Goal: Task Accomplishment & Management: Manage account settings

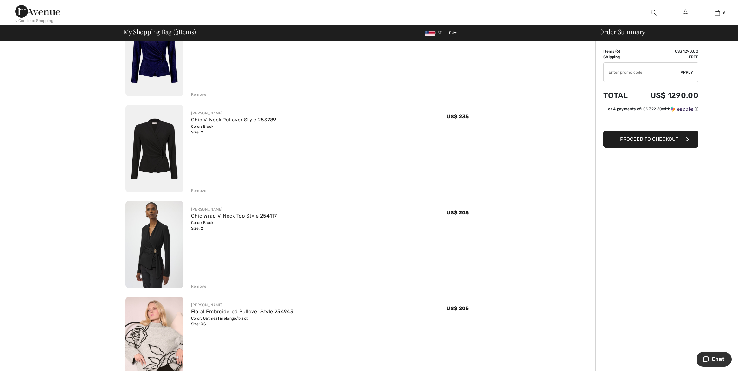
scroll to position [208, 0]
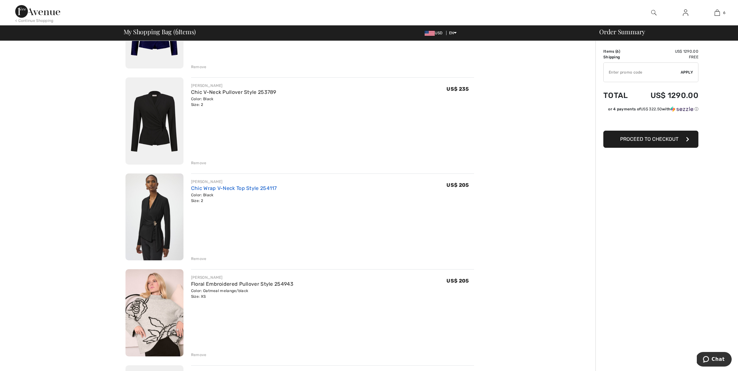
click at [243, 186] on link "Chic Wrap V-Neck Top Style 254117" at bounding box center [234, 188] width 86 height 6
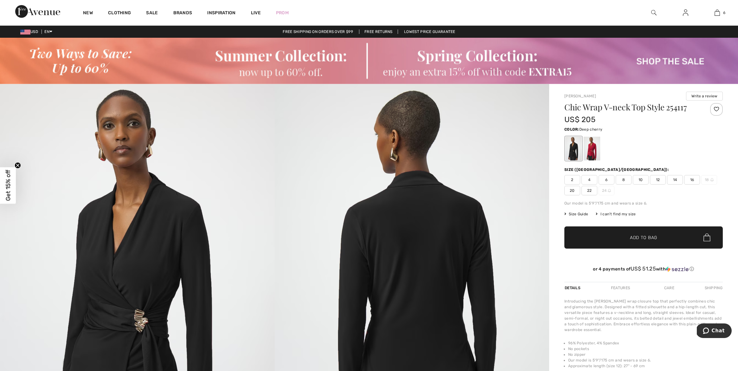
click at [591, 151] on div at bounding box center [592, 149] width 16 height 24
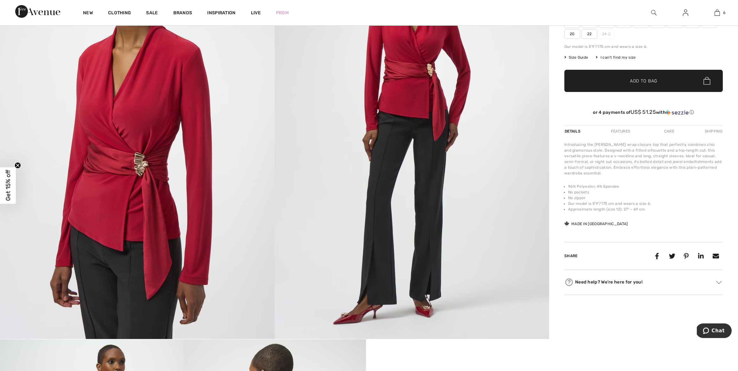
scroll to position [166, 0]
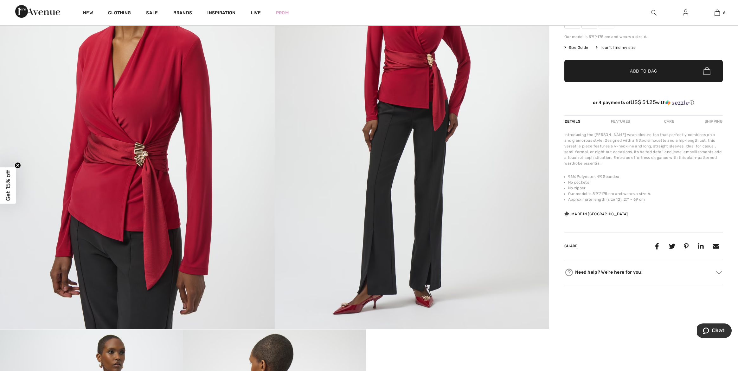
click at [669, 121] on div "Care" at bounding box center [669, 121] width 21 height 11
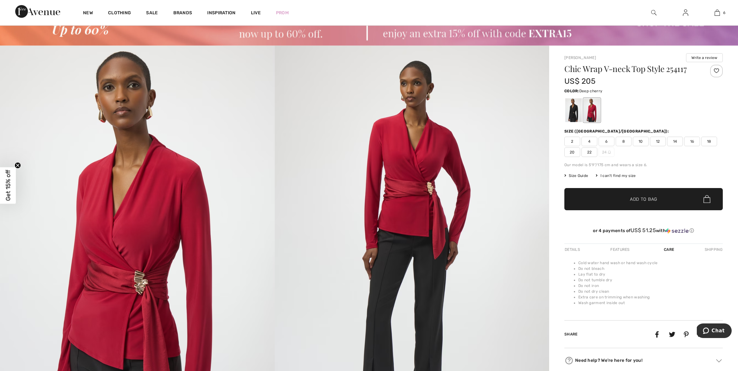
scroll to position [0, 0]
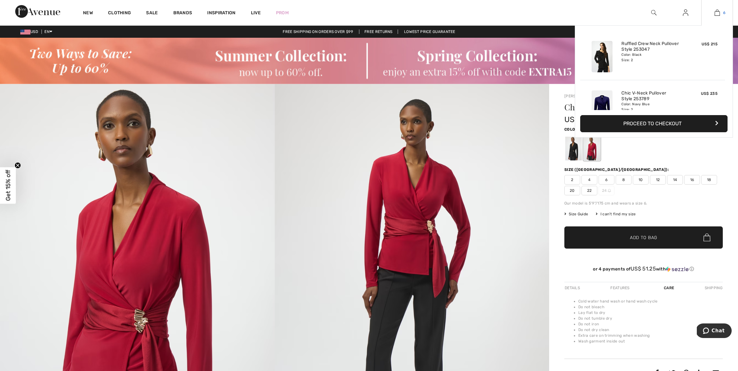
click at [719, 13] on img at bounding box center [717, 13] width 5 height 8
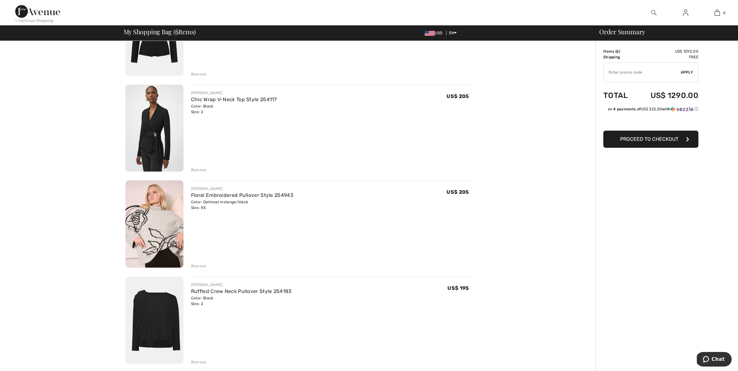
scroll to position [297, 0]
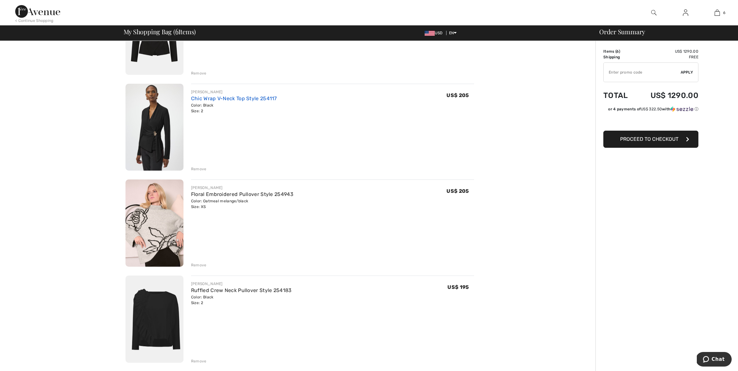
click at [236, 97] on link "Chic Wrap V-Neck Top Style 254117" at bounding box center [234, 98] width 86 height 6
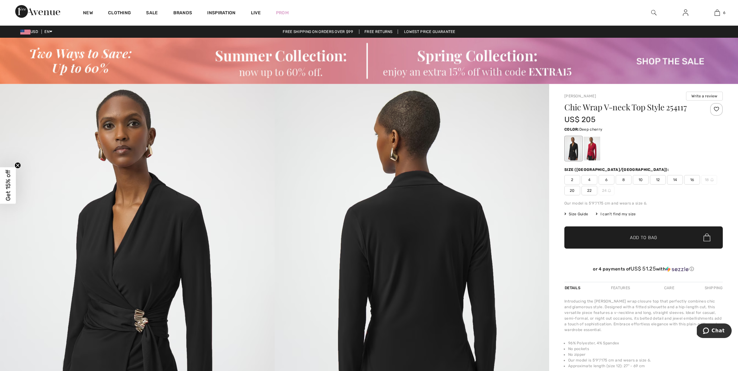
click at [591, 152] on div at bounding box center [592, 149] width 16 height 24
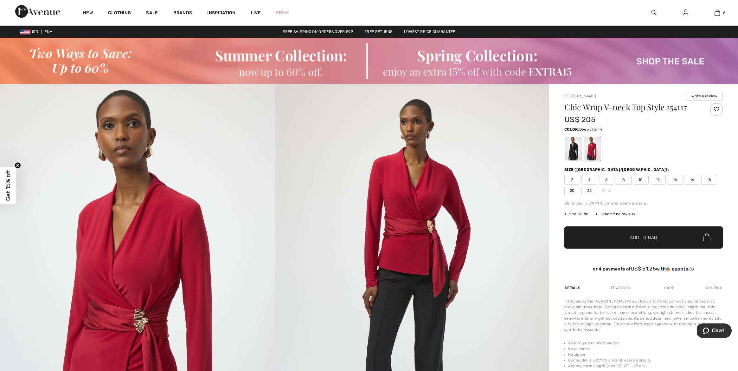
click at [573, 178] on span "2" at bounding box center [573, 180] width 16 height 10
click at [637, 237] on span "Add to Bag" at bounding box center [643, 237] width 27 height 7
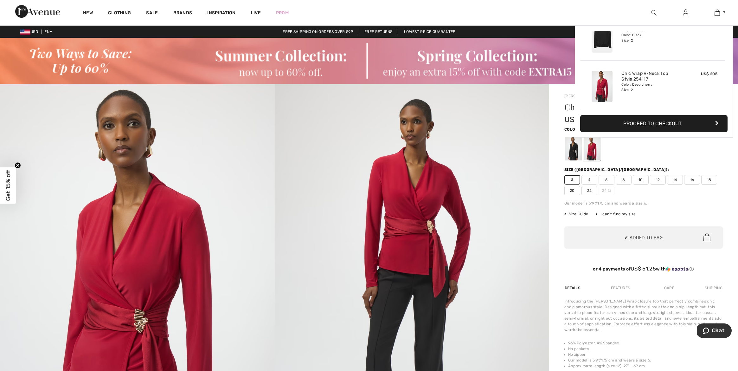
scroll to position [267, 0]
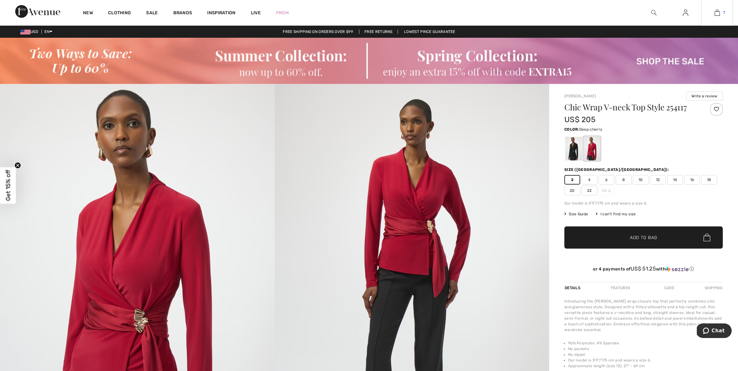
click at [716, 12] on img at bounding box center [717, 13] width 5 height 8
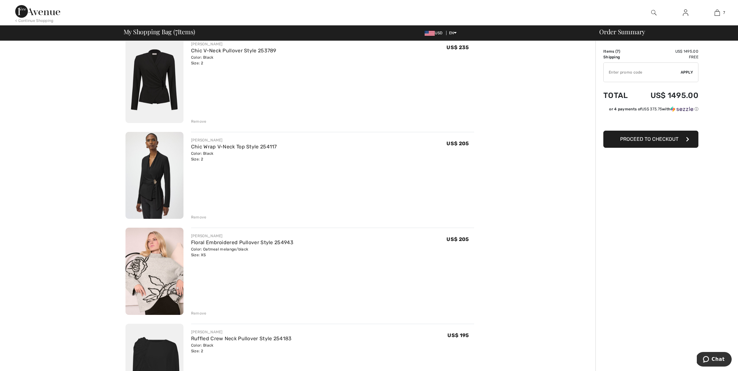
scroll to position [250, 0]
click at [201, 215] on div "Remove" at bounding box center [199, 216] width 16 height 6
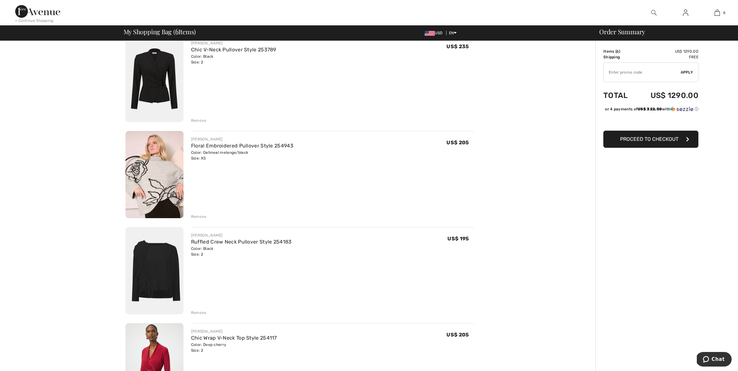
click at [197, 215] on div "Remove" at bounding box center [199, 217] width 16 height 6
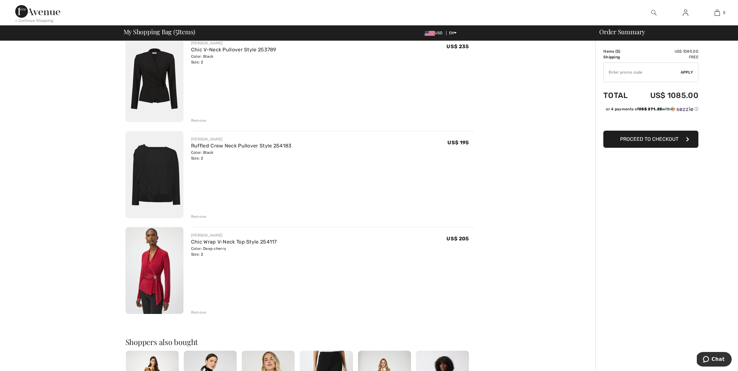
click at [200, 119] on div "Remove" at bounding box center [199, 121] width 16 height 6
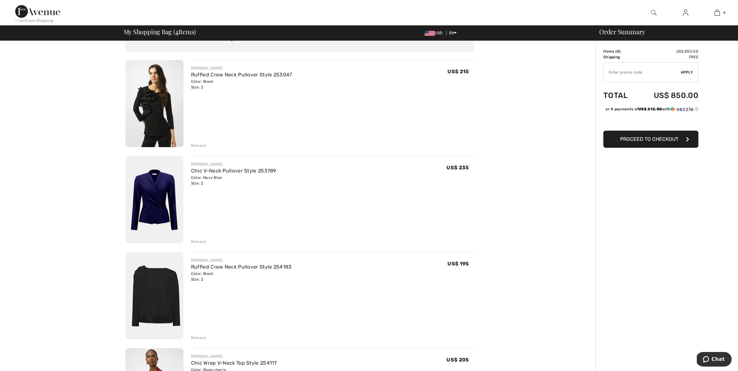
scroll to position [32, 0]
click at [214, 74] on link "Ruffled Crew Neck Pullover Style 253047" at bounding box center [241, 75] width 101 height 6
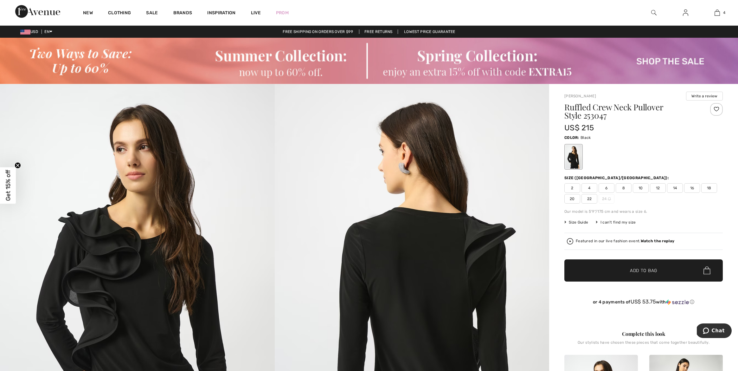
click at [685, 13] on img at bounding box center [685, 13] width 5 height 8
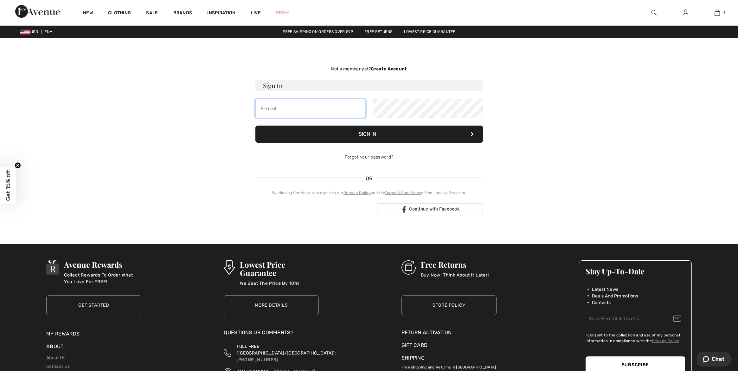
type input "[EMAIL_ADDRESS][DOMAIN_NAME]"
click at [382, 157] on link "Forgot your password?" at bounding box center [369, 156] width 48 height 5
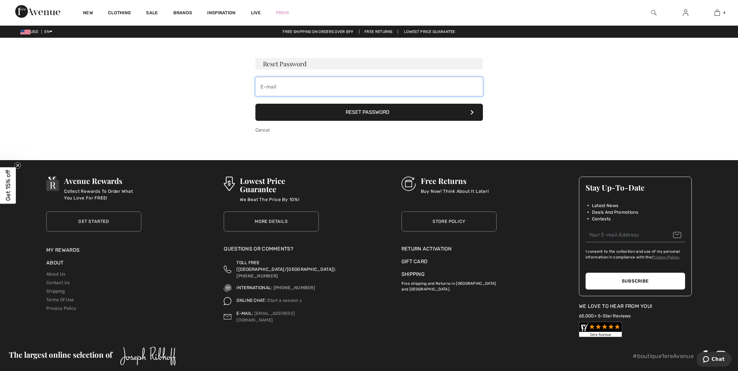
click at [398, 87] on input "email" at bounding box center [369, 86] width 228 height 19
type input "dc"
type input "[EMAIL_ADDRESS][DOMAIN_NAME]"
click at [358, 111] on button "Reset Password" at bounding box center [369, 112] width 228 height 17
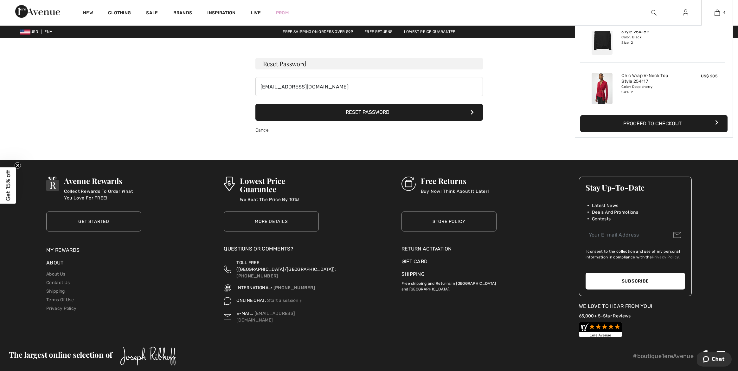
scroll to position [119, 0]
click at [629, 74] on link "Chic Wrap V-Neck Top Style 254117" at bounding box center [653, 76] width 62 height 11
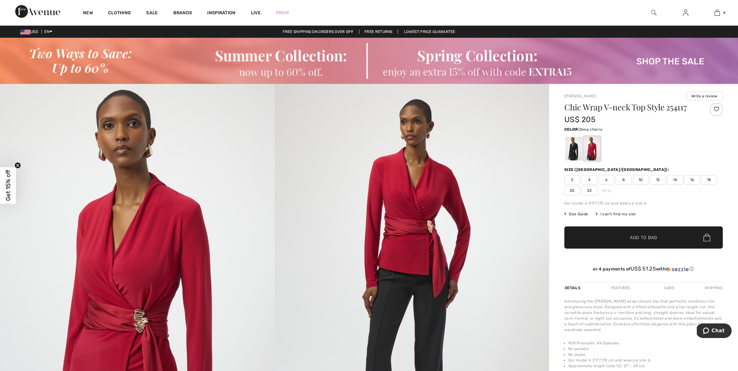
click at [686, 13] on img at bounding box center [685, 13] width 5 height 8
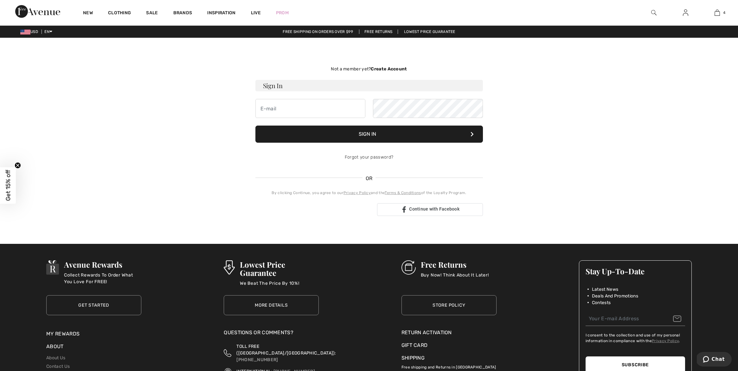
click at [396, 67] on strong "Create Account" at bounding box center [389, 68] width 36 height 5
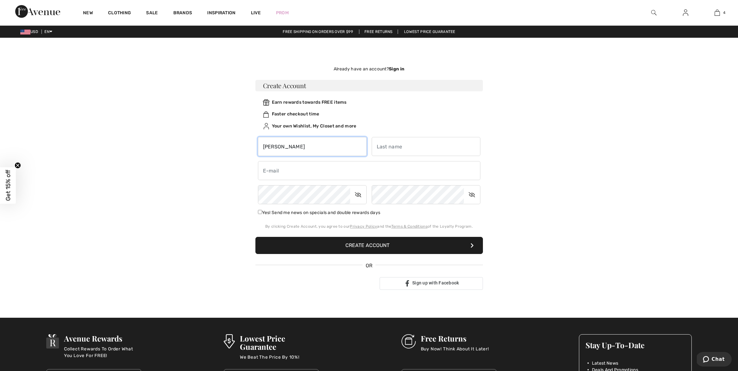
type input "Donna"
type input "Peters"
type input "dc"
type input "dcpeters01@sbcglobal.net"
click at [583, 194] on div "Not a member yet? Create Account Sign In Sign In Forgot your password? OR" at bounding box center [369, 177] width 436 height 249
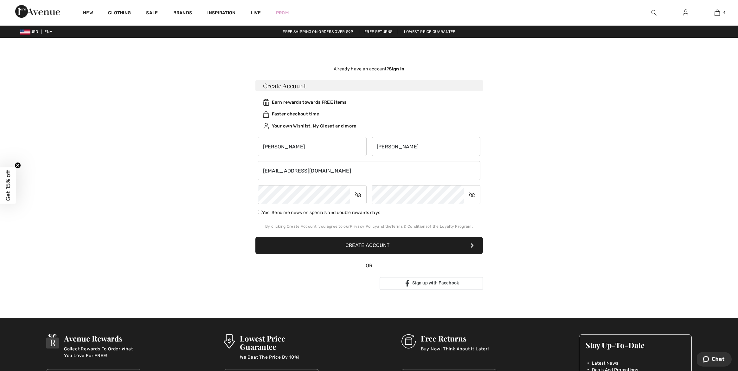
click at [358, 193] on icon at bounding box center [358, 194] width 16 height 15
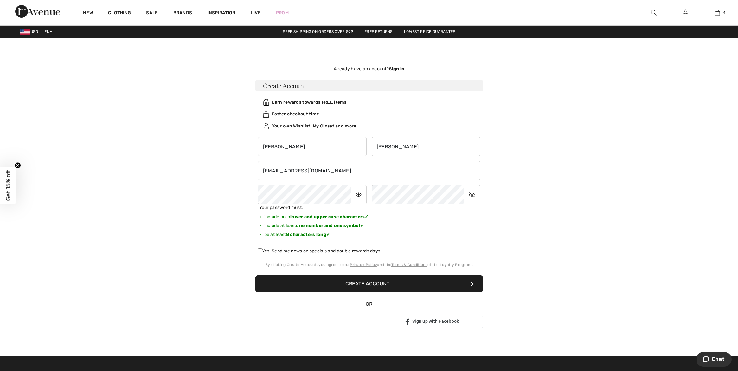
click at [259, 250] on input "Yes! Send me news on specials and double rewards days" at bounding box center [260, 250] width 4 height 4
checkbox input "true"
click at [365, 282] on button "Create Account" at bounding box center [369, 283] width 228 height 17
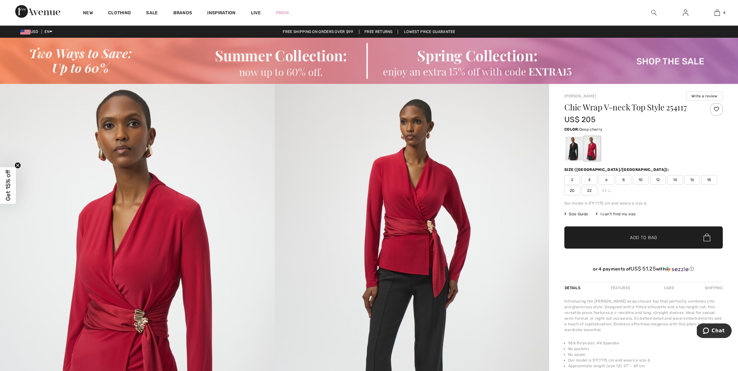
click at [686, 13] on img at bounding box center [685, 13] width 5 height 8
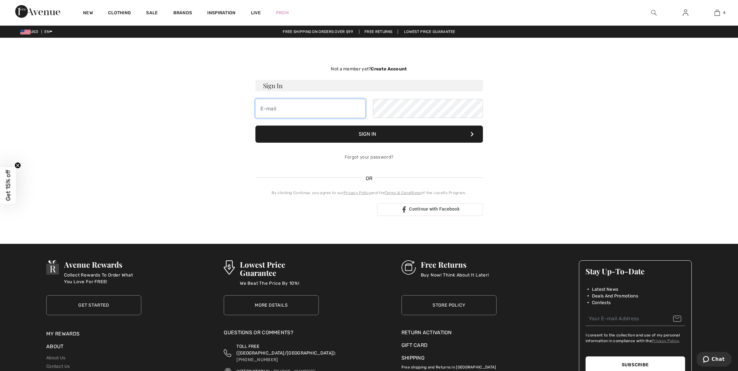
type input "[EMAIL_ADDRESS][DOMAIN_NAME]"
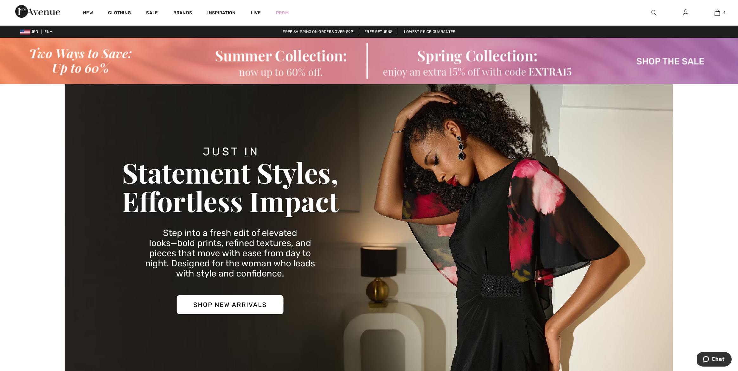
click at [686, 13] on img at bounding box center [685, 13] width 5 height 8
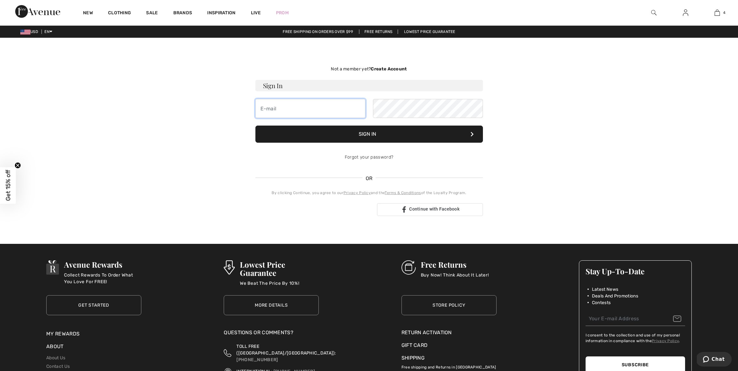
type input "[EMAIL_ADDRESS][DOMAIN_NAME]"
click at [370, 133] on button "Sign In" at bounding box center [369, 134] width 228 height 17
click at [374, 156] on link "Forgot your password?" at bounding box center [369, 156] width 48 height 5
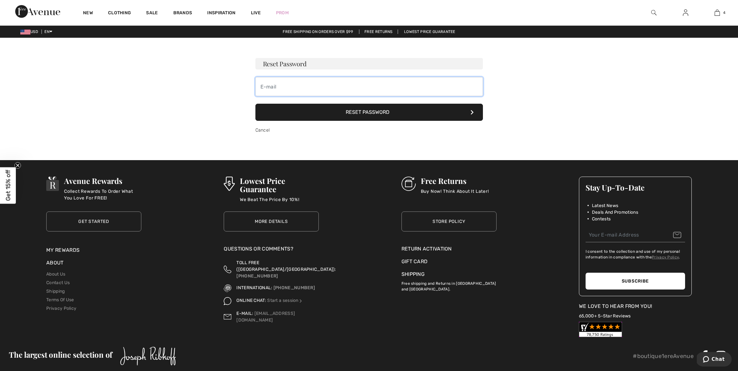
click at [312, 88] on input "email" at bounding box center [369, 86] width 228 height 19
type input "dc"
type input "[EMAIL_ADDRESS][DOMAIN_NAME]"
click at [364, 111] on button "Reset Password" at bounding box center [369, 112] width 228 height 17
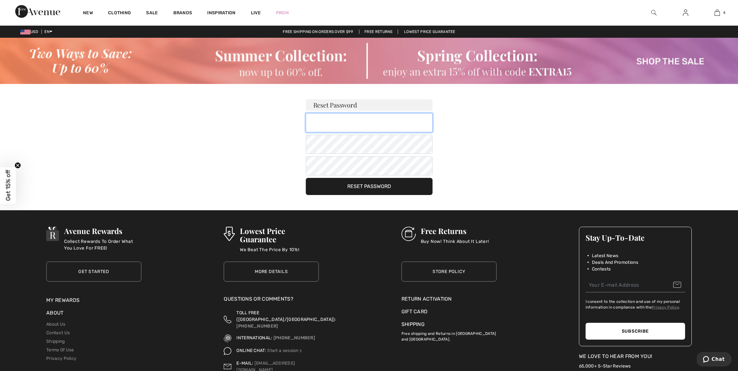
click at [359, 128] on input "email" at bounding box center [369, 122] width 127 height 19
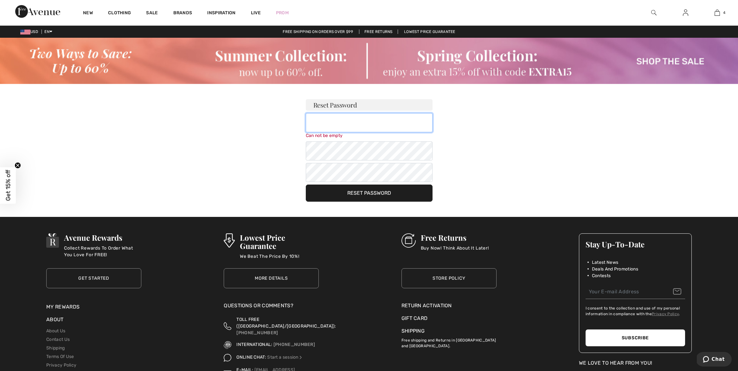
click at [336, 121] on input "email" at bounding box center [369, 122] width 127 height 19
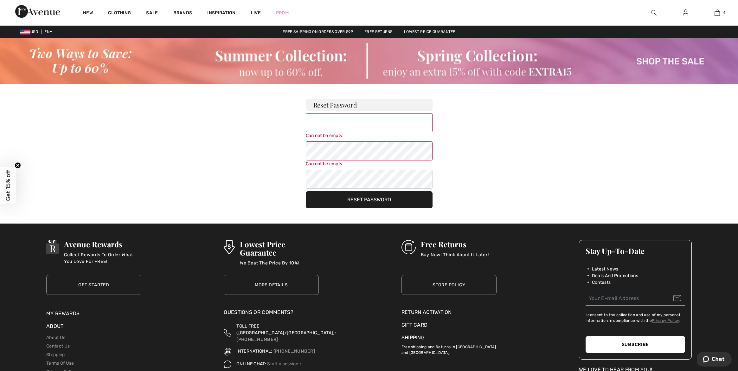
click at [343, 106] on h3 "Reset Password" at bounding box center [369, 104] width 127 height 11
click at [337, 124] on input "email" at bounding box center [369, 122] width 127 height 19
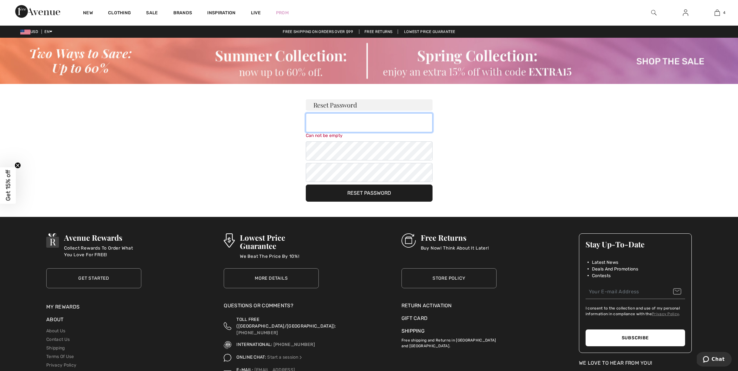
click at [324, 120] on input "email" at bounding box center [369, 122] width 127 height 19
type input "[EMAIL_ADDRESS][DOMAIN_NAME]"
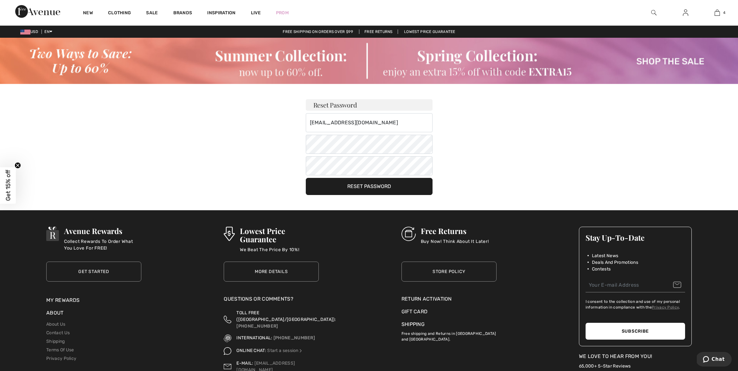
click at [370, 194] on button "Reset Password" at bounding box center [369, 186] width 127 height 17
